Goal: Check status: Check status

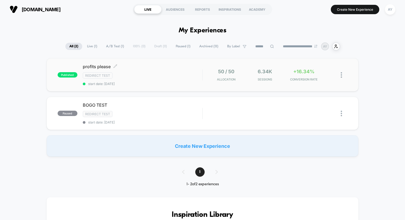
click at [174, 81] on div "profits please Click to edit experience details Click to edit experience detail…" at bounding box center [142, 75] width 119 height 22
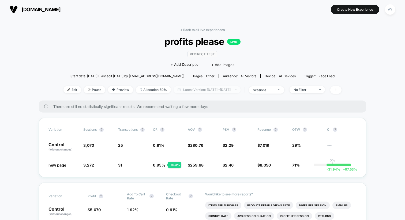
click at [191, 88] on span "Latest Version: [DATE] - [DATE]" at bounding box center [207, 89] width 67 height 7
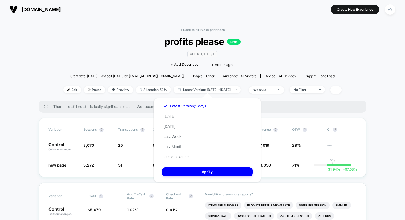
click at [166, 116] on button "[DATE]" at bounding box center [169, 116] width 15 height 5
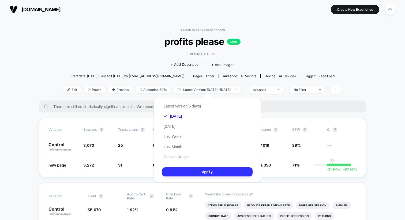
click at [196, 172] on button "Apply" at bounding box center [207, 172] width 91 height 9
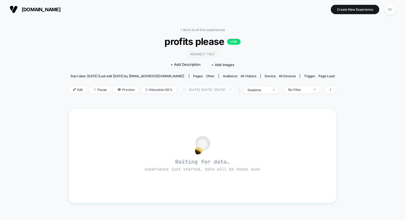
click at [203, 90] on span "[DATE]: [DATE] - [DATE]" at bounding box center [207, 89] width 56 height 7
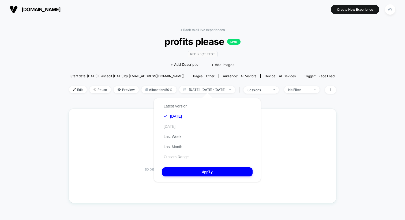
click at [170, 127] on button "[DATE]" at bounding box center [169, 126] width 15 height 5
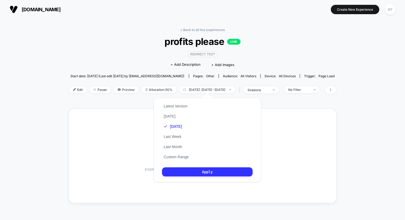
click at [191, 171] on button "Apply" at bounding box center [207, 172] width 91 height 9
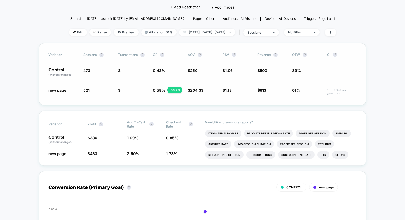
scroll to position [92, 0]
